Goal: Task Accomplishment & Management: Manage account settings

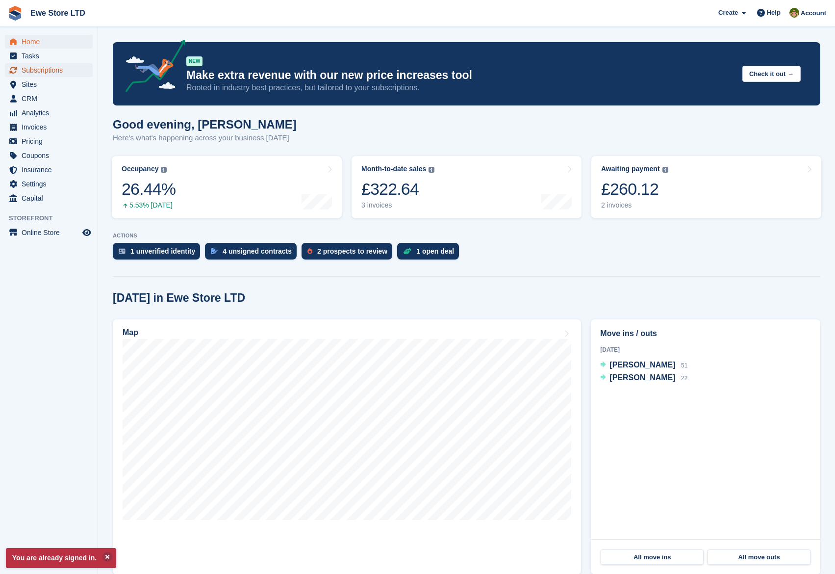
click at [54, 76] on span "Subscriptions" at bounding box center [51, 70] width 59 height 14
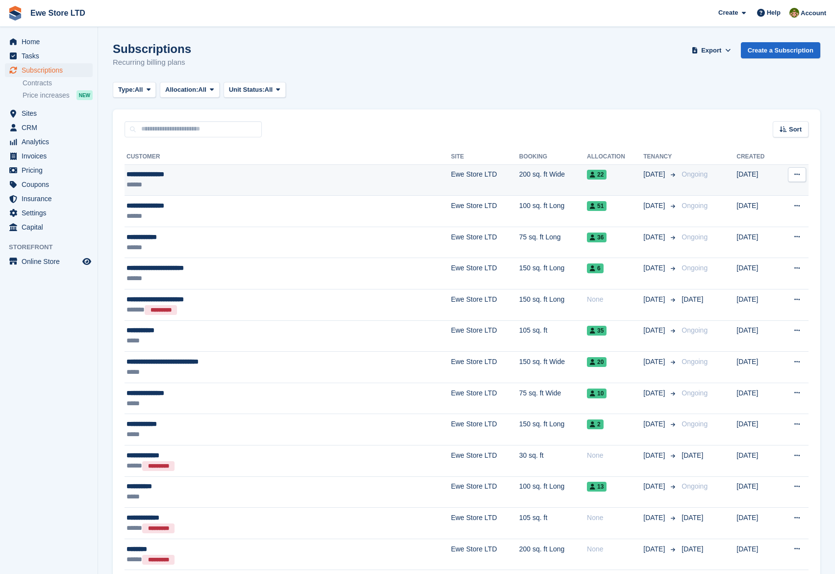
click at [189, 175] on div "**********" at bounding box center [236, 174] width 218 height 10
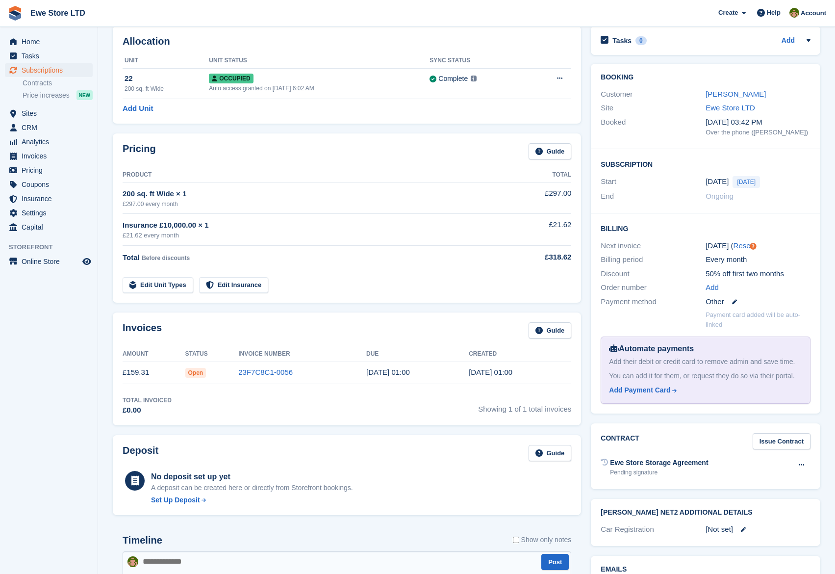
scroll to position [49, 0]
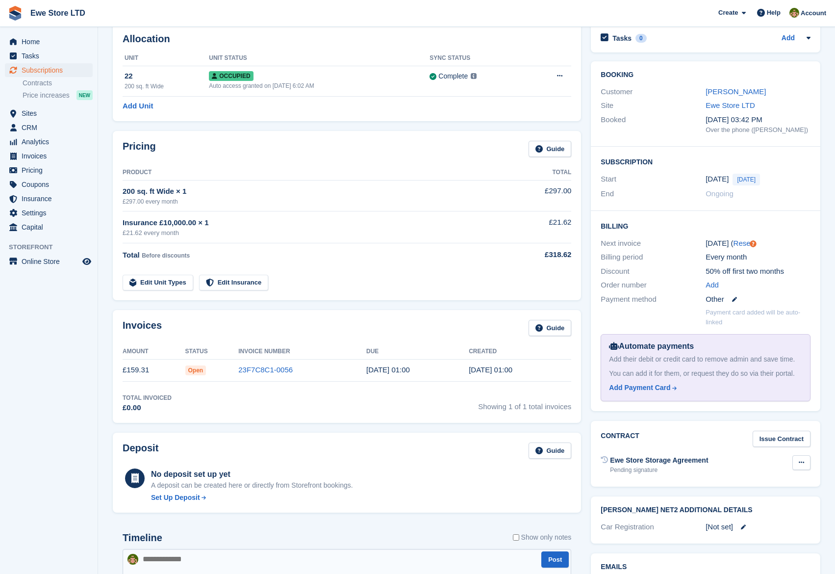
click at [799, 463] on icon at bounding box center [801, 462] width 5 height 6
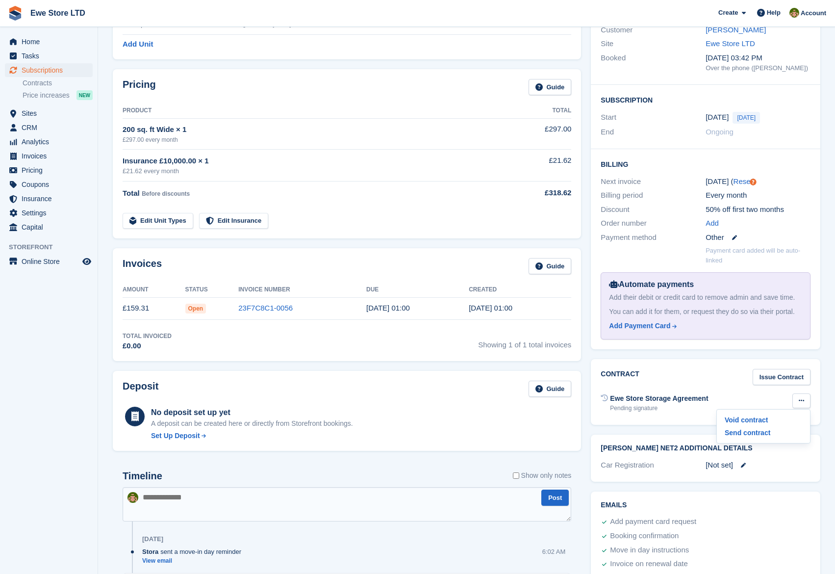
scroll to position [196, 0]
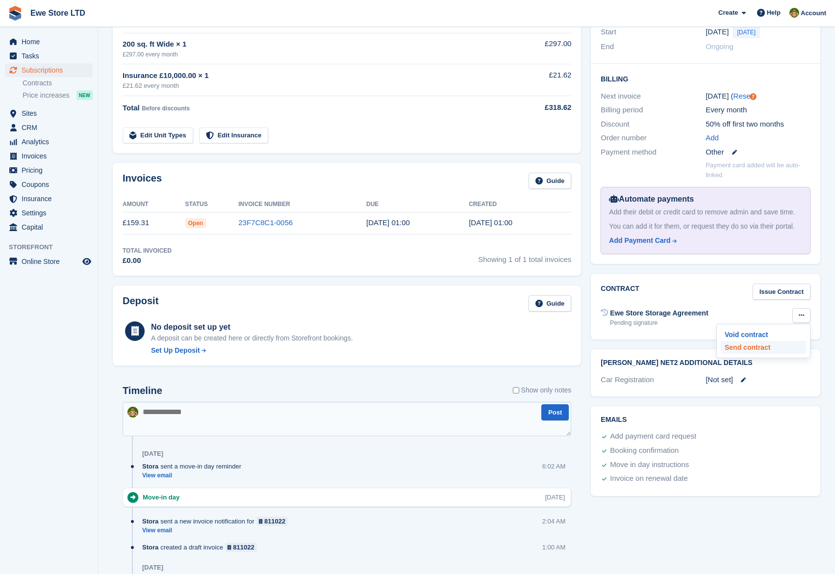
click at [732, 352] on p "Send contract" at bounding box center [763, 347] width 85 height 13
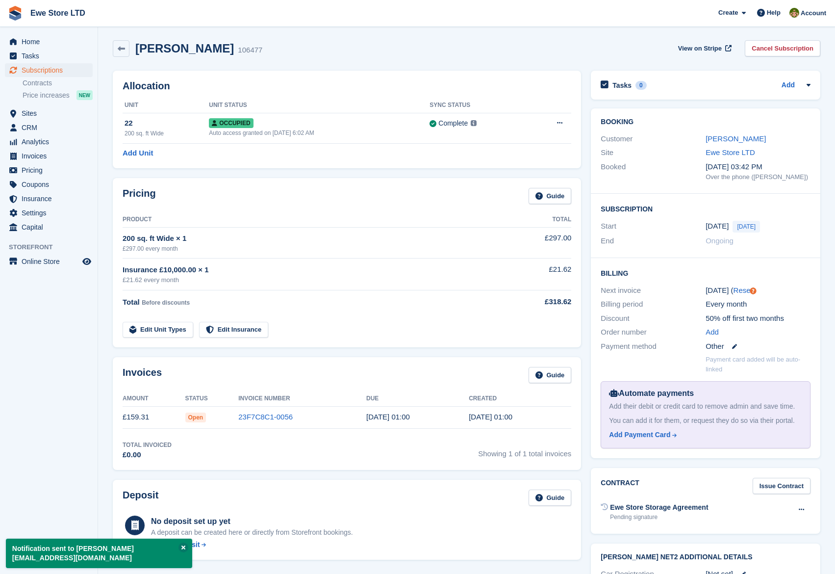
scroll to position [0, 0]
